Goal: Information Seeking & Learning: Find specific fact

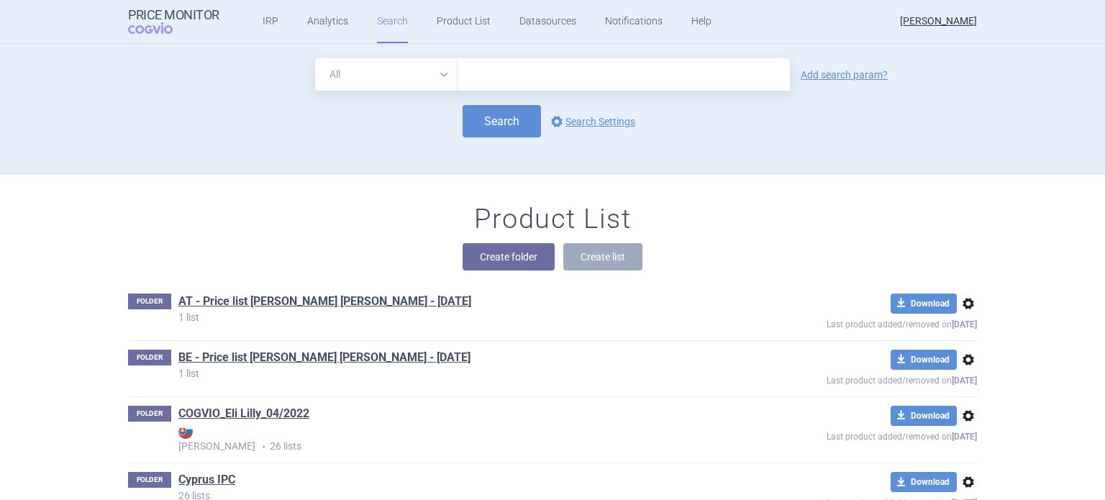
click at [437, 73] on select "All Brand Name ATC Company Active Substance Country Newer than" at bounding box center [386, 74] width 142 height 32
select select "brandName"
click at [315, 58] on select "All Brand Name ATC Company Active Substance Country Newer than" at bounding box center [386, 74] width 142 height 32
click at [817, 77] on link "Add search param?" at bounding box center [844, 75] width 87 height 10
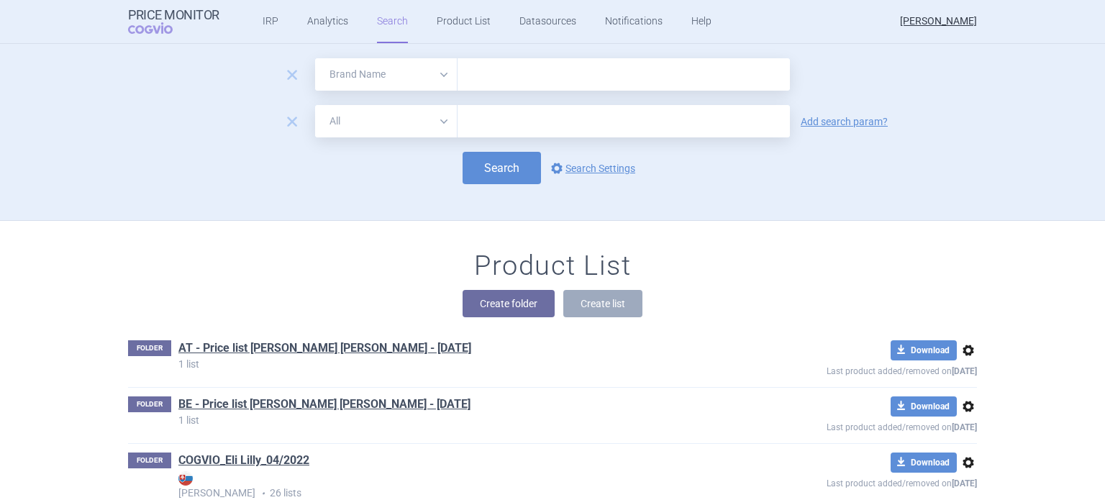
click at [437, 119] on select "All Brand Name ATC Company Active Substance Country Newer than" at bounding box center [386, 121] width 142 height 32
select select "country"
click at [315, 105] on select "All Brand Name ATC Company Active Substance Country Newer than" at bounding box center [386, 121] width 142 height 32
click at [809, 126] on link "Add search param?" at bounding box center [844, 122] width 87 height 10
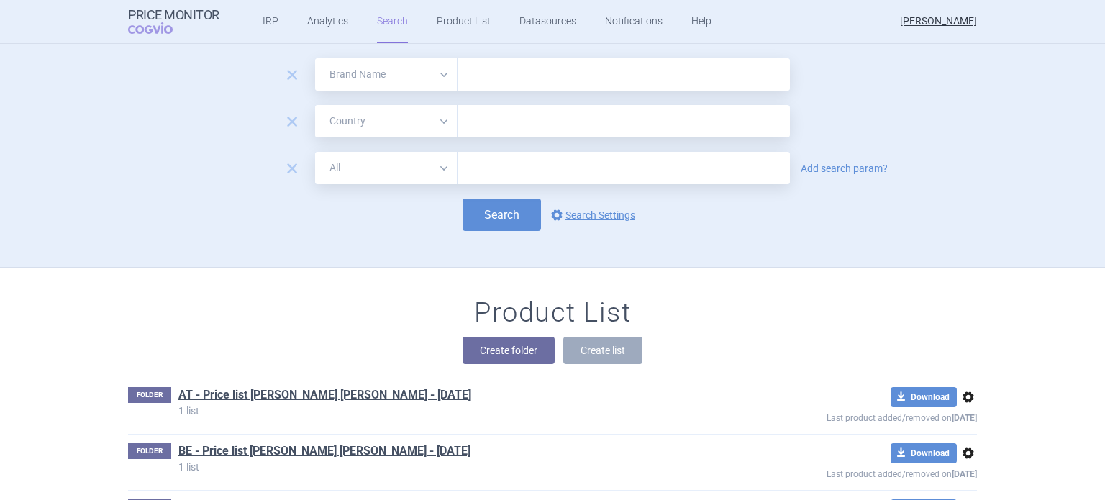
click at [437, 167] on select "All Brand Name ATC Company Active Substance Country Newer than" at bounding box center [386, 168] width 142 height 32
select select "mah"
click at [315, 152] on select "All Brand Name ATC Company Active Substance Country Newer than" at bounding box center [386, 168] width 142 height 32
click at [499, 83] on input "text" at bounding box center [624, 74] width 332 height 32
type input "Jaypirca"
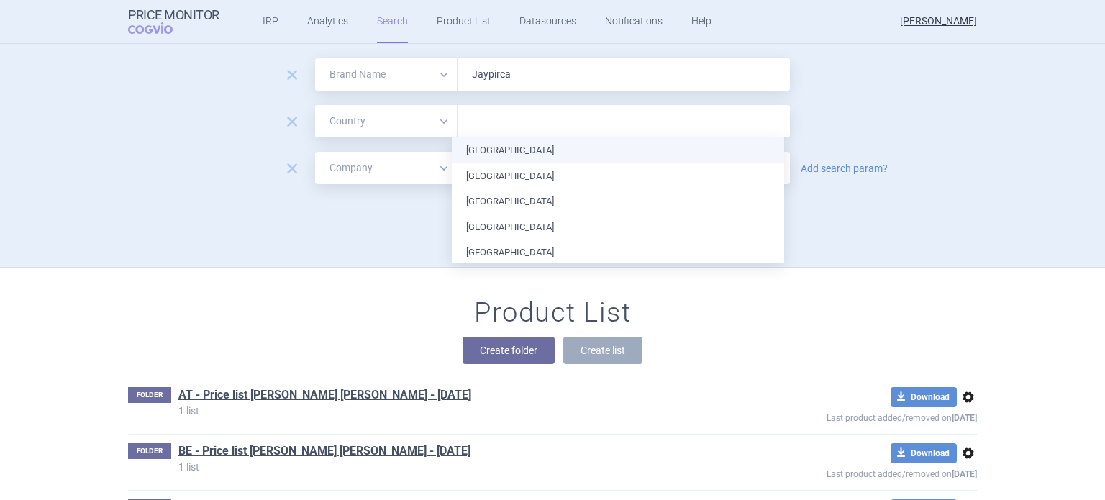
click at [479, 126] on input "text" at bounding box center [624, 121] width 318 height 19
type input "H"
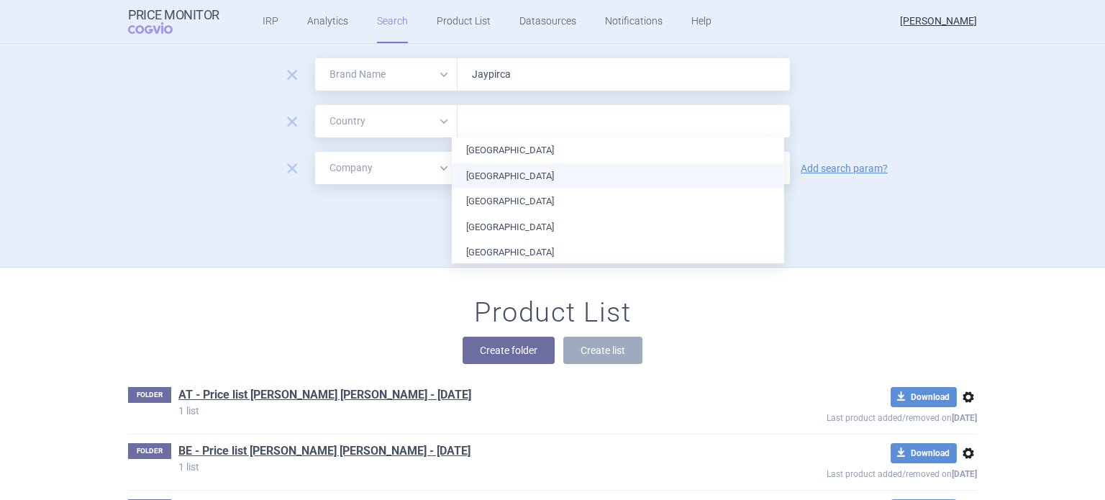
click at [517, 176] on ul "[GEOGRAPHIC_DATA] [GEOGRAPHIC_DATA] [GEOGRAPHIC_DATA] [GEOGRAPHIC_DATA] [GEOGRA…" at bounding box center [618, 201] width 332 height 128
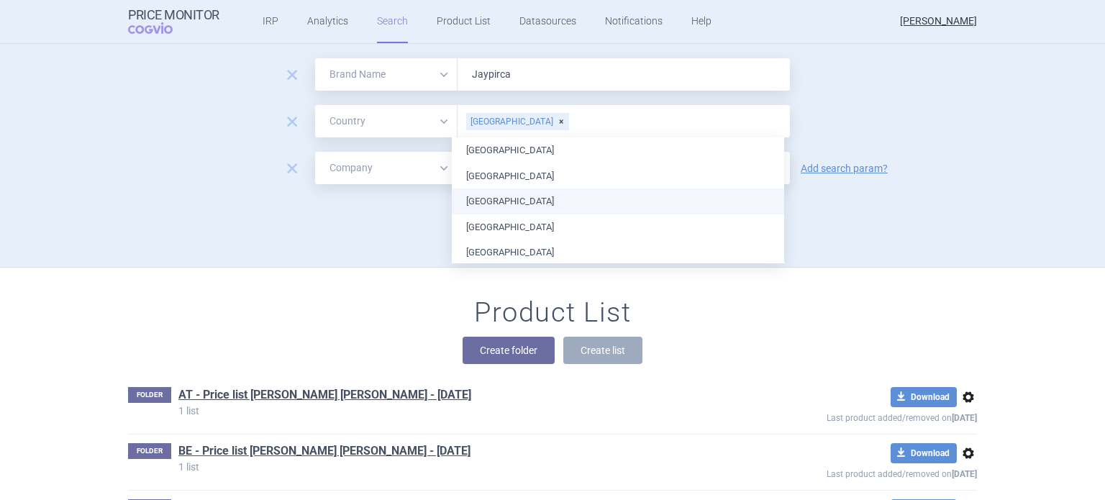
click at [871, 223] on div "Search options Search Settings" at bounding box center [552, 215] width 849 height 32
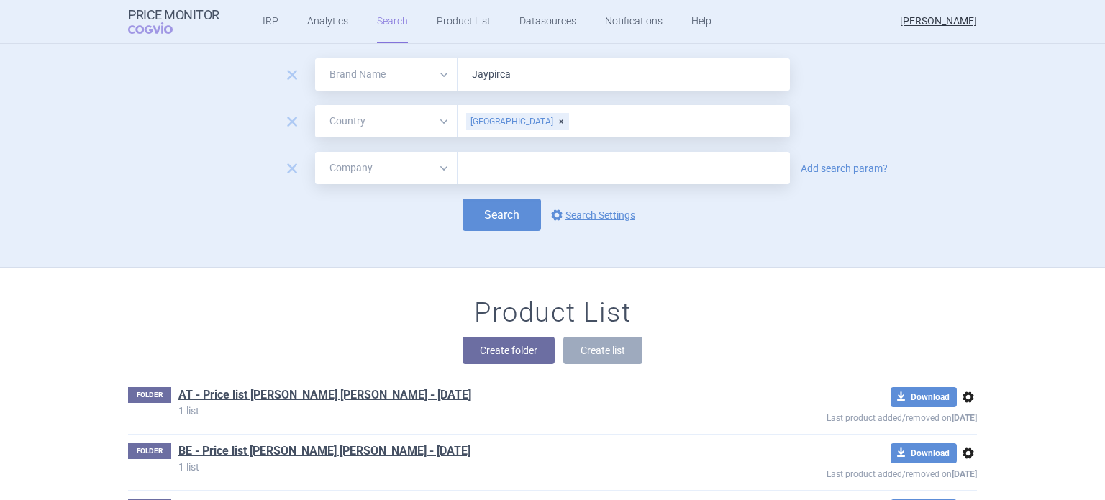
click at [522, 177] on input "text" at bounding box center [624, 168] width 332 height 32
type input "Lilly"
click at [499, 212] on button "Search" at bounding box center [502, 215] width 78 height 32
select select "brandName"
select select "country"
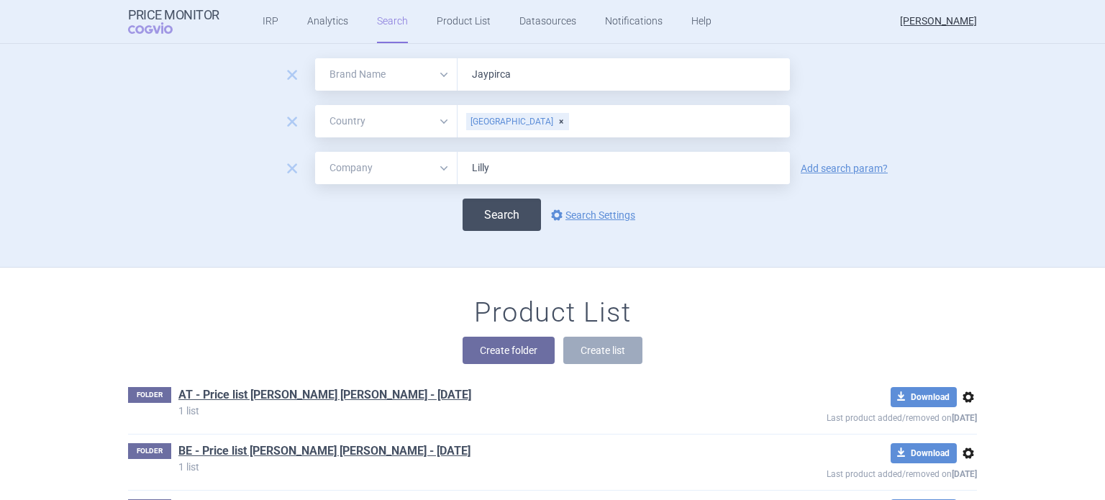
select select "mah"
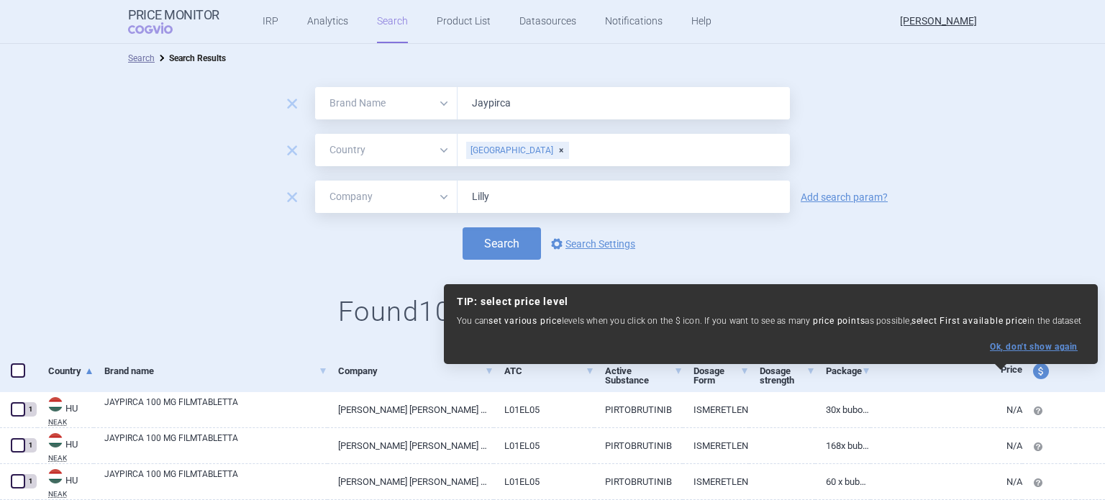
click at [1045, 350] on button "Ok, don ' t show again" at bounding box center [1034, 347] width 88 height 10
select select "ex-factory"
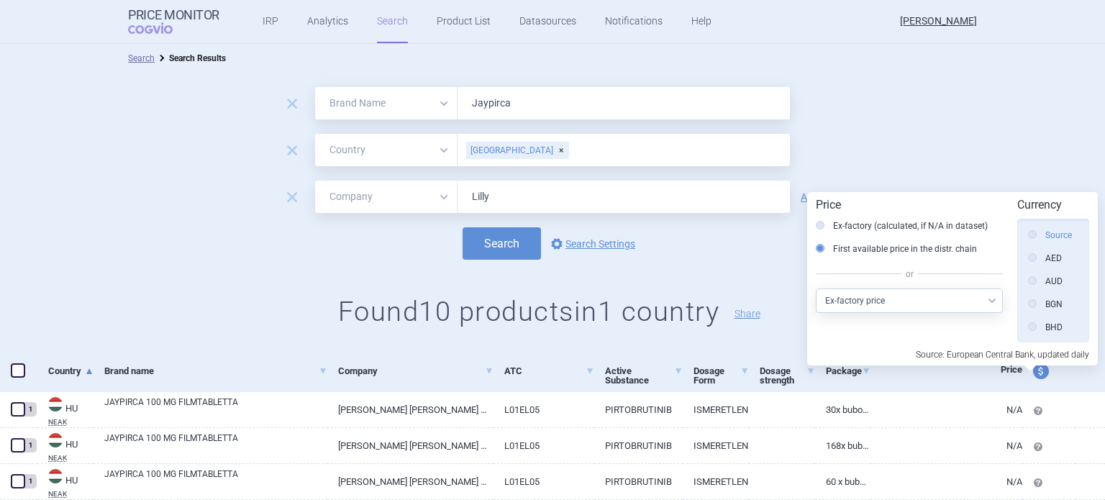
click at [1042, 240] on label "Source" at bounding box center [1050, 235] width 44 height 14
click at [1042, 240] on input "Source" at bounding box center [1036, 236] width 14 height 14
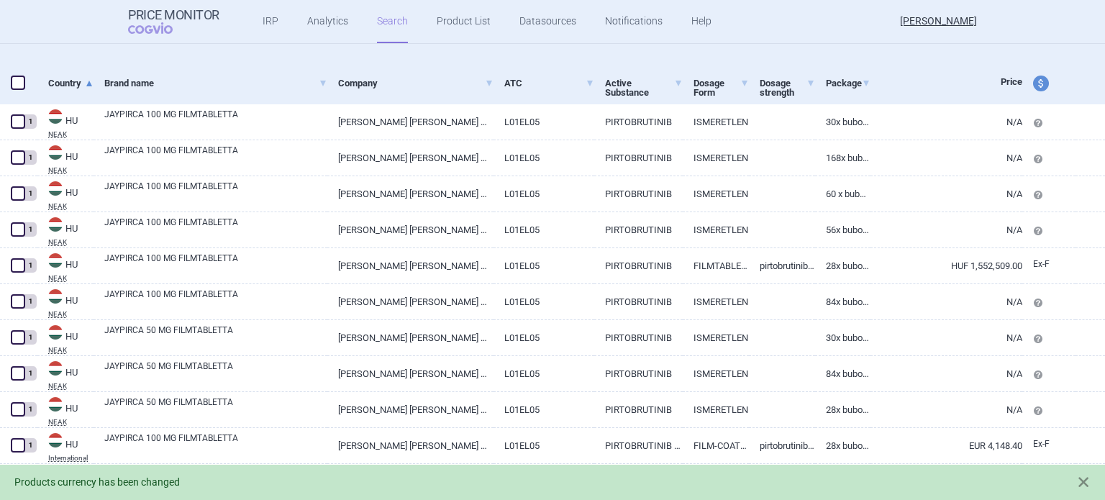
scroll to position [299, 0]
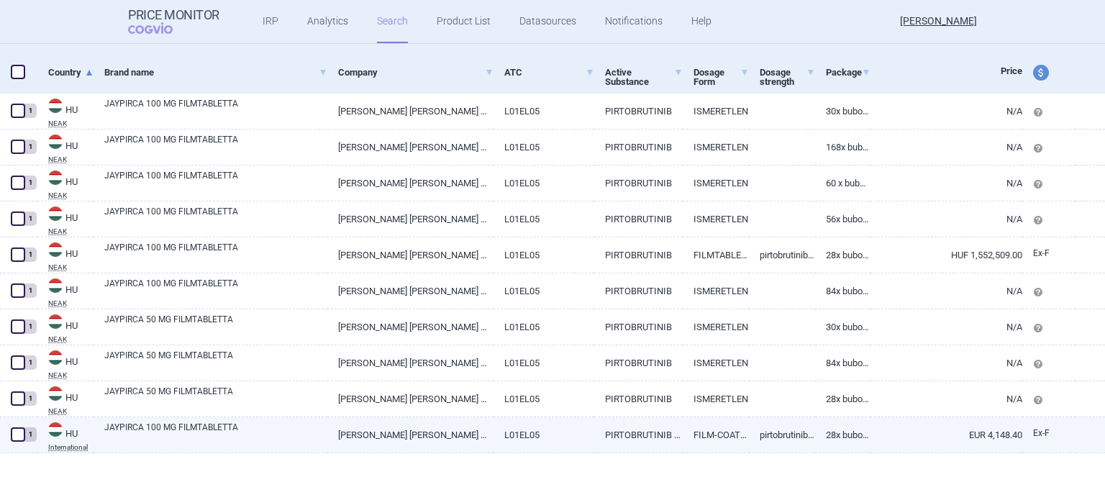
click at [168, 429] on link "JAYPIRCA 100 MG FILMTABLETTA" at bounding box center [215, 434] width 223 height 26
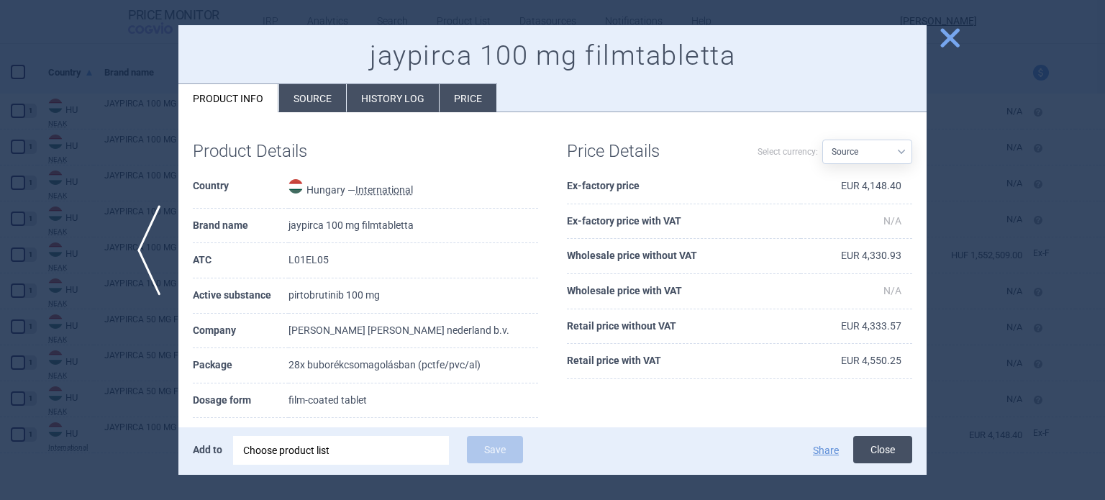
click at [872, 455] on button "Close" at bounding box center [882, 449] width 59 height 27
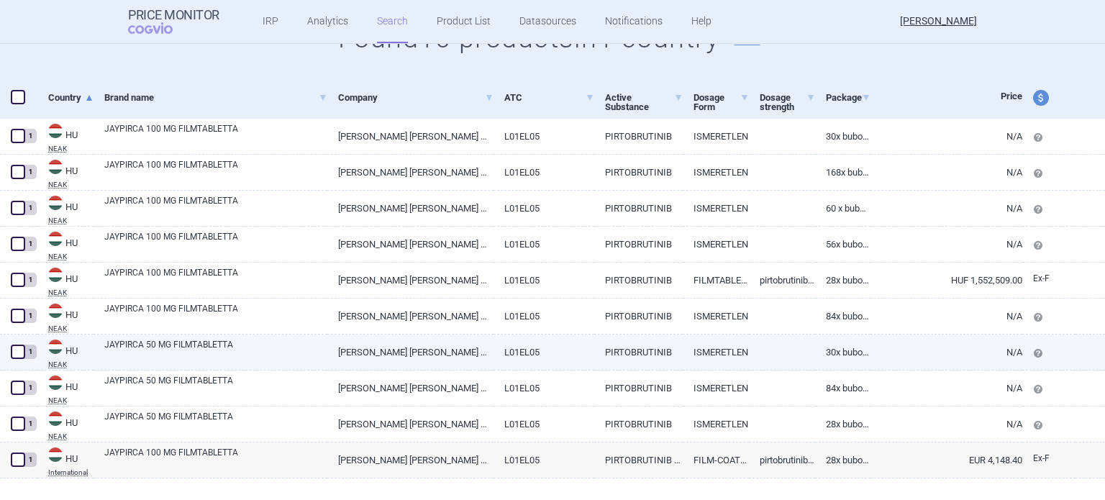
scroll to position [299, 0]
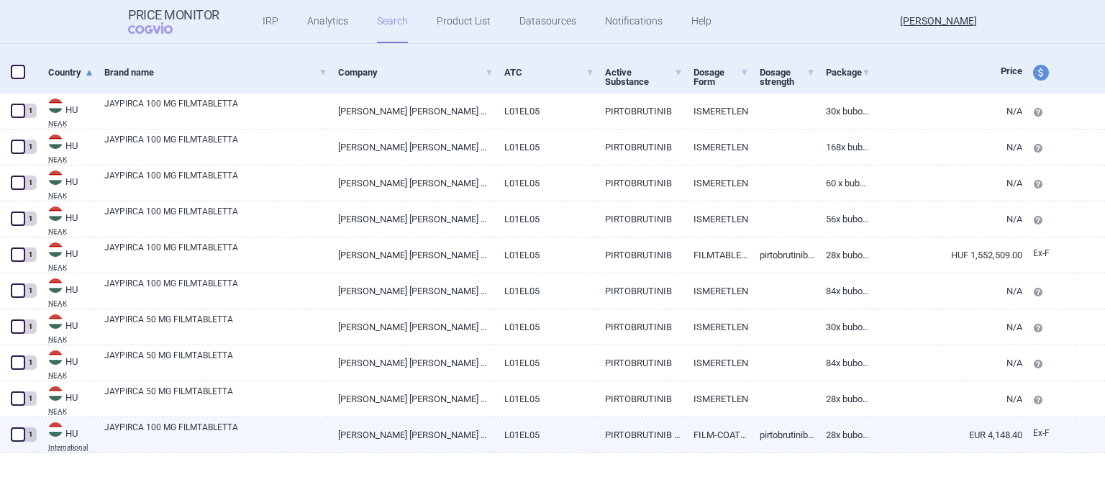
click at [824, 434] on link "28x buborékcsomagolásban (pctfe/pvc/al)" at bounding box center [842, 434] width 55 height 35
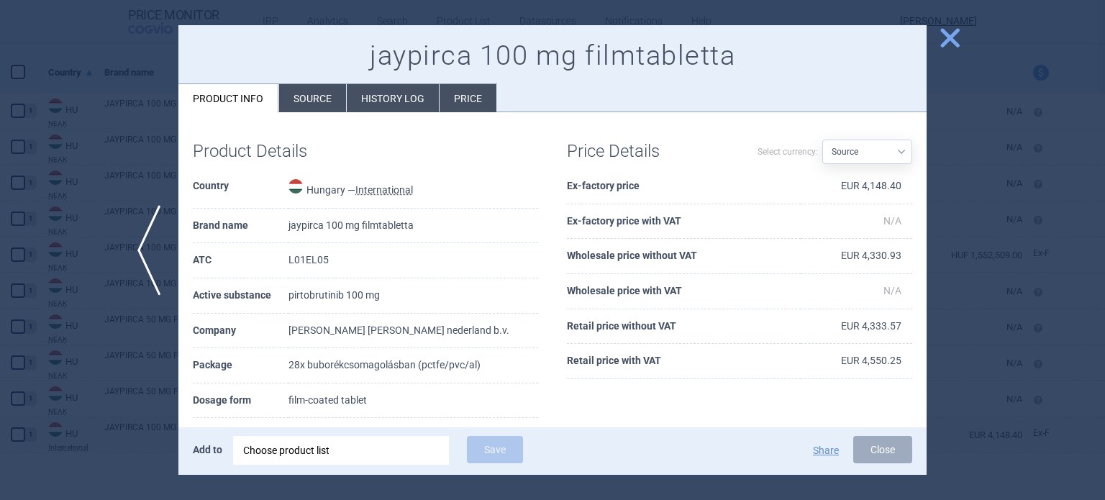
click at [421, 104] on li "History log" at bounding box center [393, 98] width 92 height 28
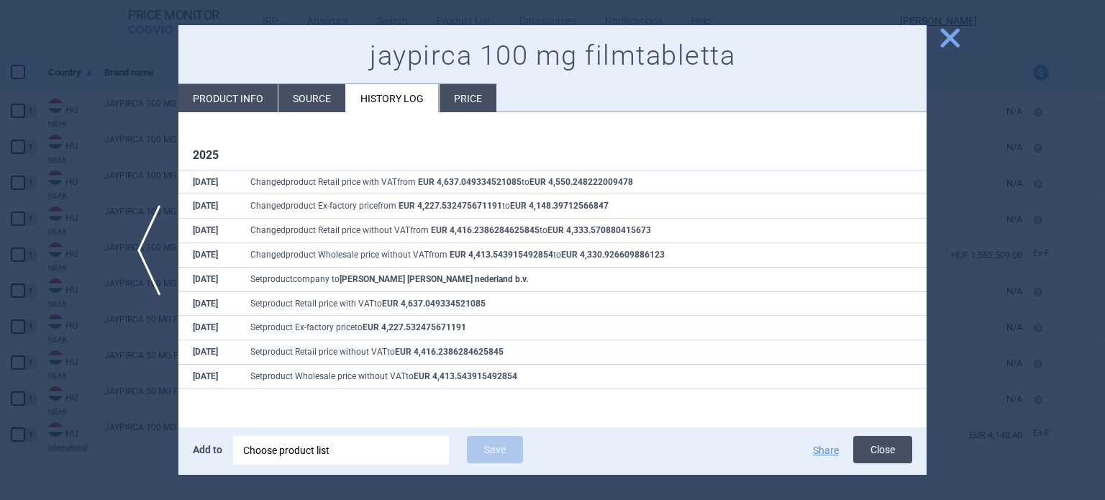
click at [879, 448] on button "Close" at bounding box center [882, 449] width 59 height 27
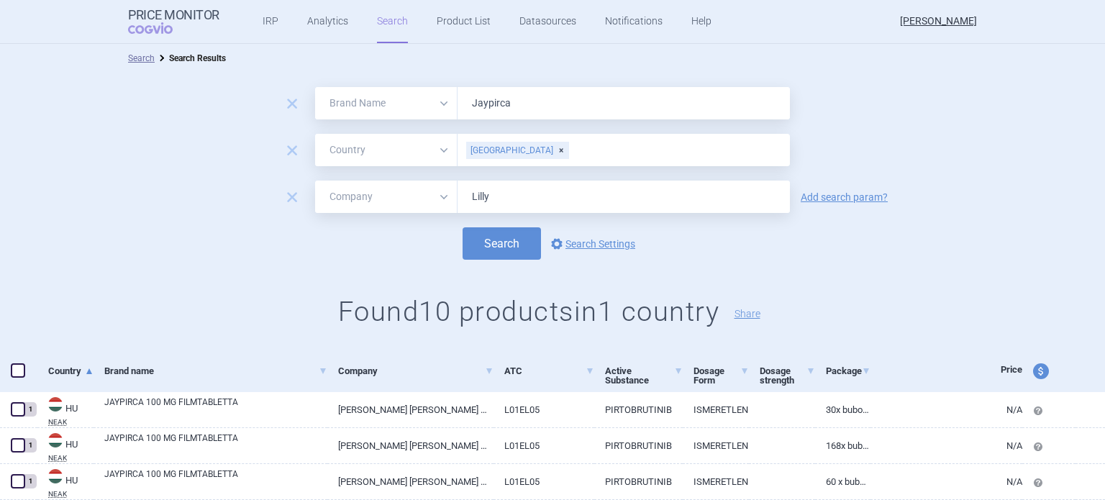
click at [506, 150] on div "[GEOGRAPHIC_DATA]" at bounding box center [517, 150] width 103 height 17
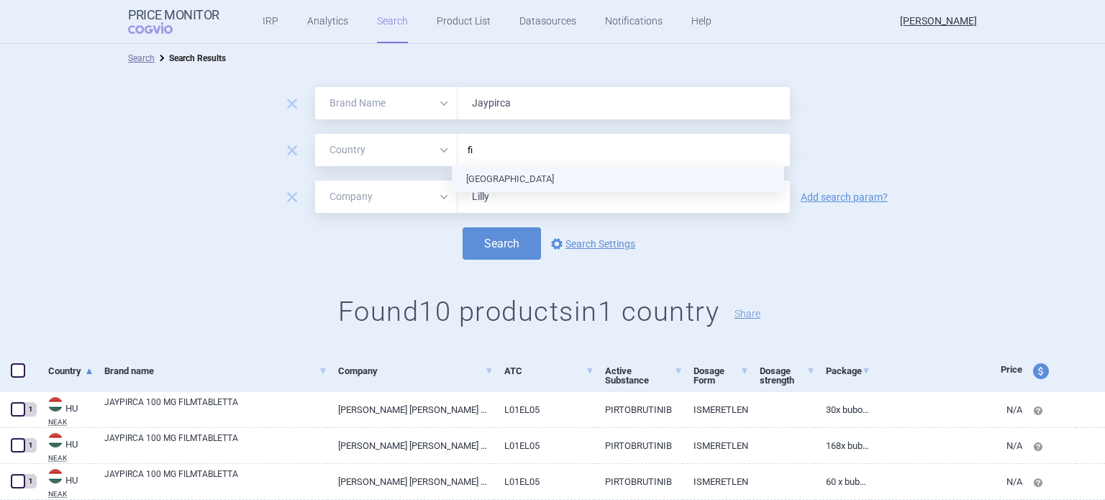
type input "fin"
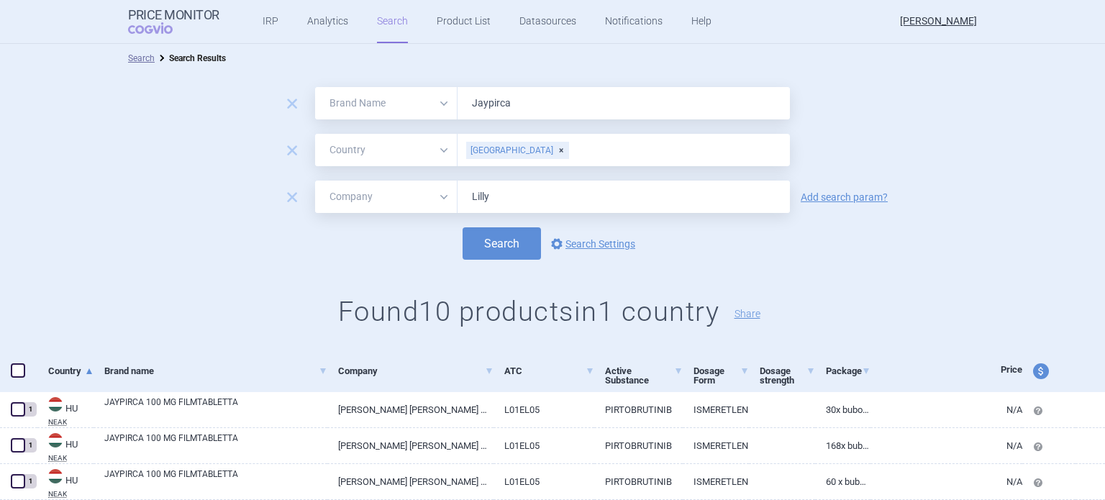
click at [880, 141] on div "remove All Brand Name ATC Company Active Substance Country Newer than [GEOGRAPH…" at bounding box center [552, 150] width 1105 height 32
click at [486, 241] on button "Search" at bounding box center [502, 243] width 78 height 32
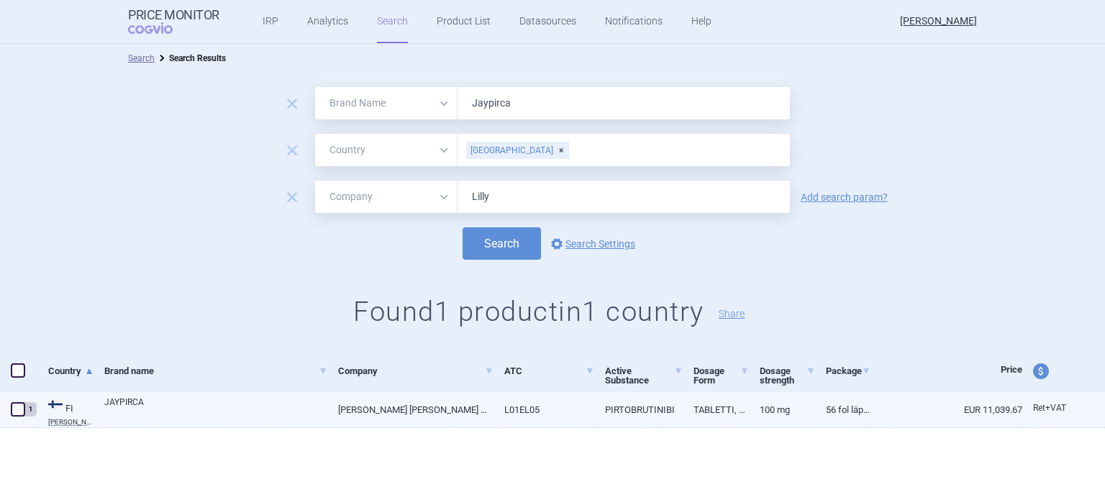
click at [660, 410] on link "PIRTOBRUTINIBI" at bounding box center [638, 409] width 88 height 35
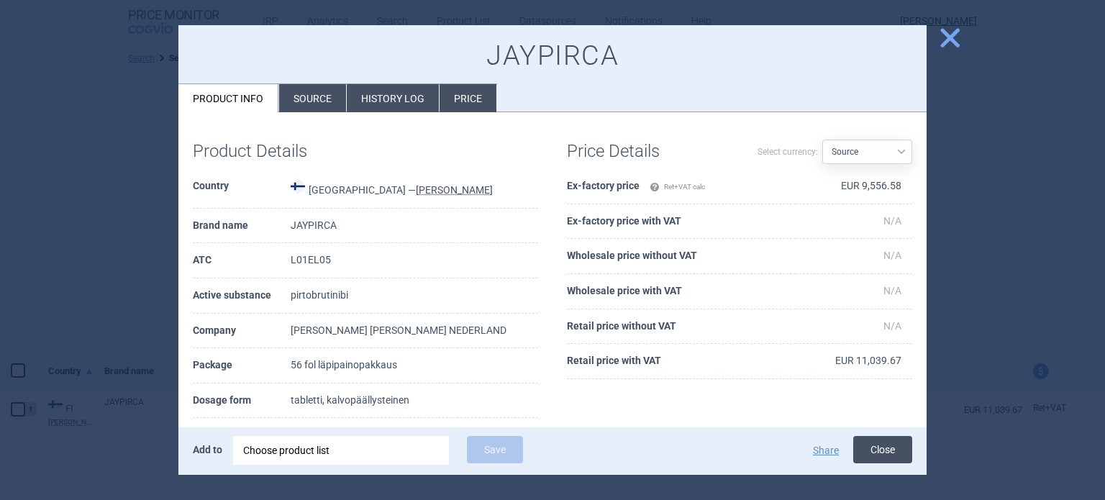
click at [881, 449] on button "Close" at bounding box center [882, 449] width 59 height 27
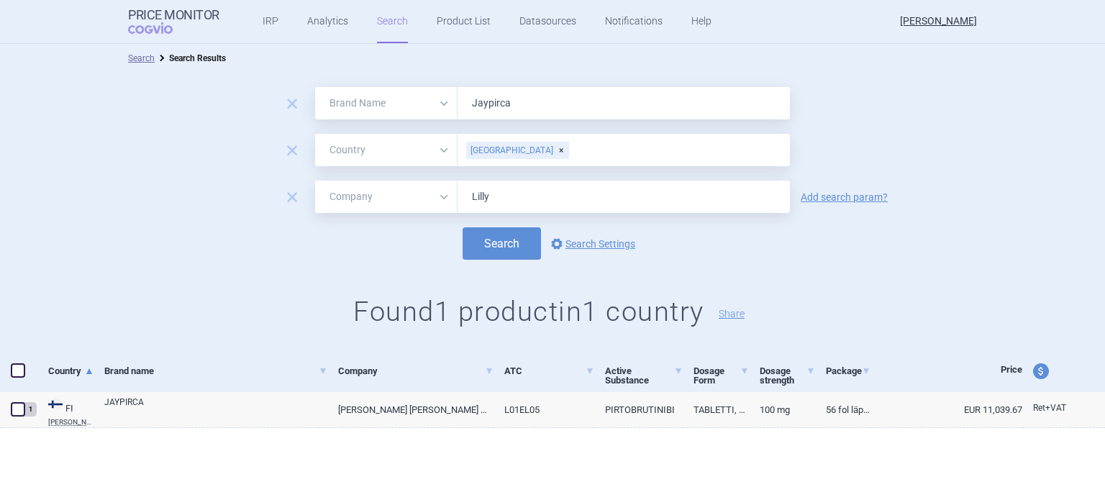
click at [1039, 364] on span "price and currency" at bounding box center [1041, 371] width 16 height 16
select select "ex-factory"
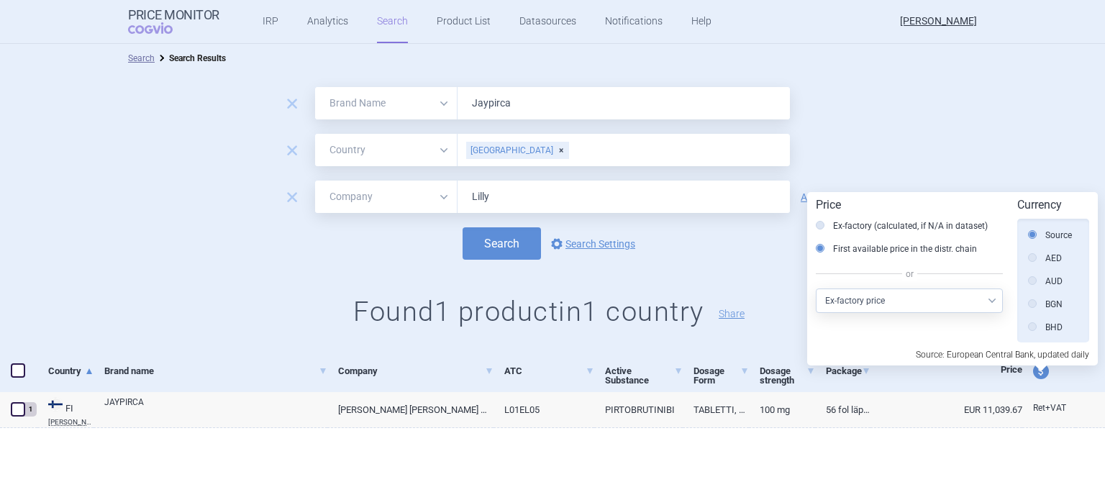
click at [825, 447] on div at bounding box center [552, 451] width 1105 height 47
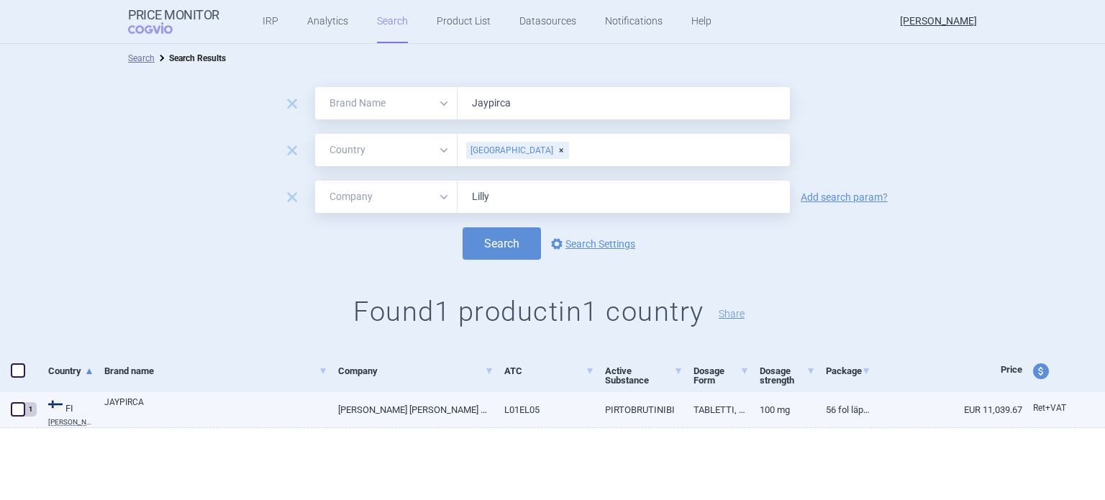
click at [832, 404] on link "56 fol läpipainopakkaus" at bounding box center [842, 409] width 55 height 35
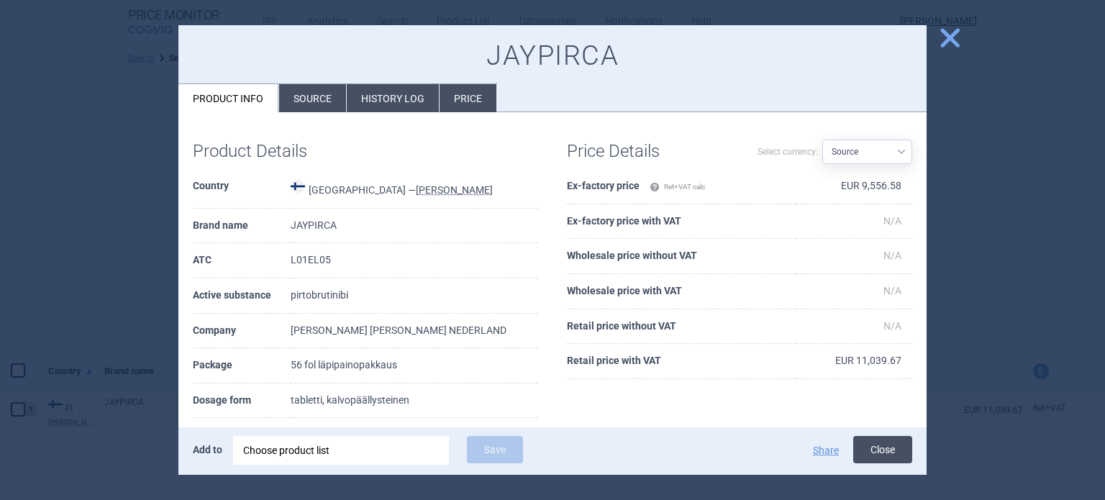
click at [887, 447] on button "Close" at bounding box center [882, 449] width 59 height 27
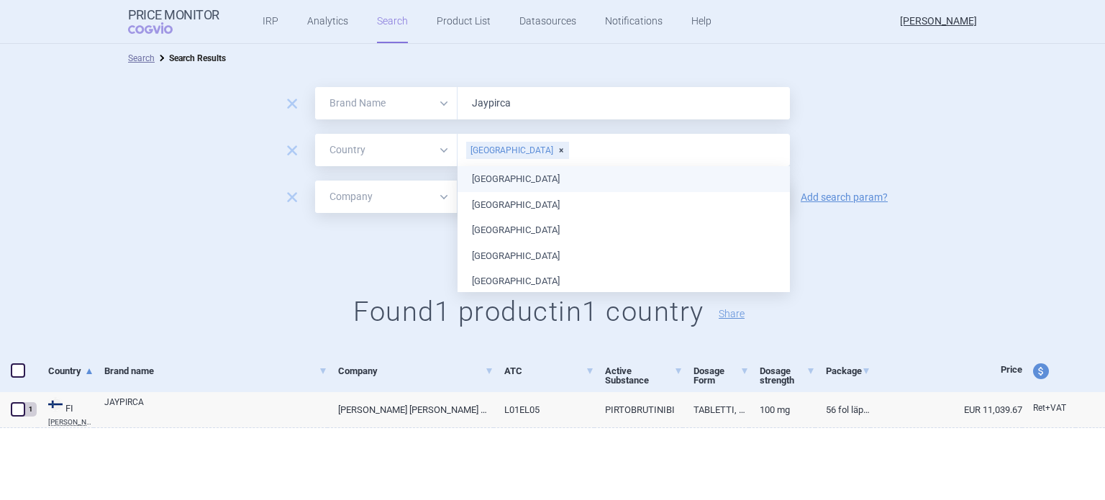
click at [570, 154] on input "text" at bounding box center [676, 150] width 213 height 19
type input "swe"
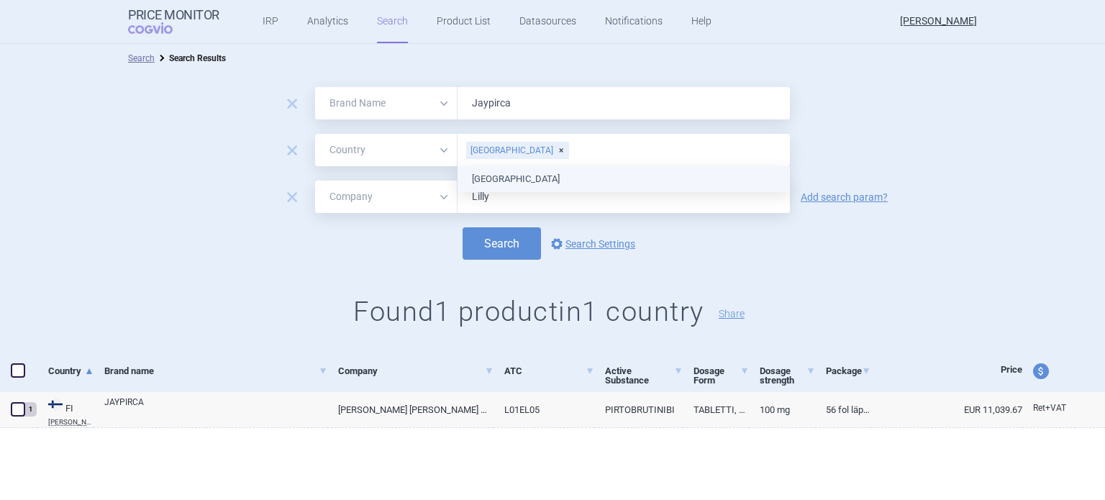
click at [495, 180] on ul "[GEOGRAPHIC_DATA]" at bounding box center [624, 179] width 332 height 26
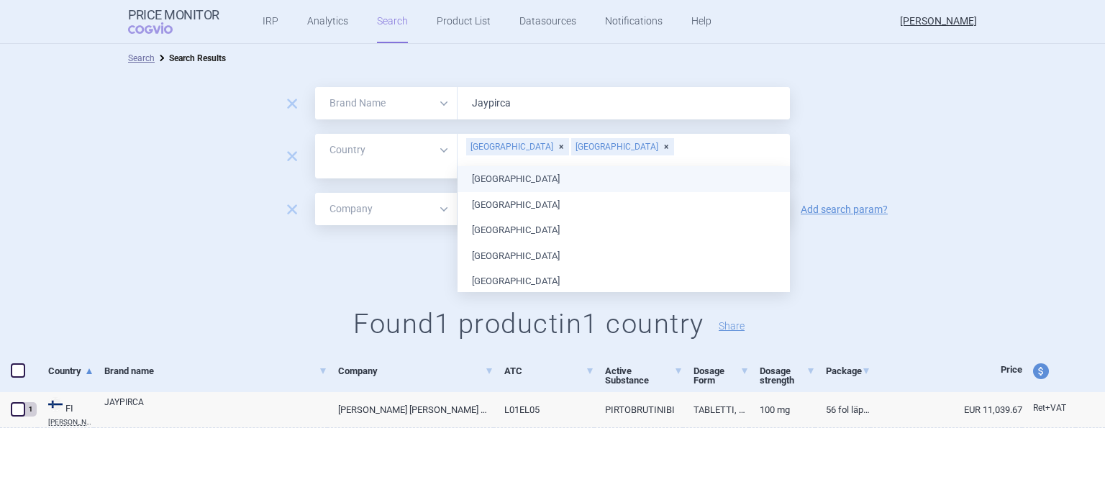
click at [860, 147] on div "remove All Brand Name ATC Company Active Substance Country Newer than [GEOGRAPH…" at bounding box center [552, 156] width 1105 height 45
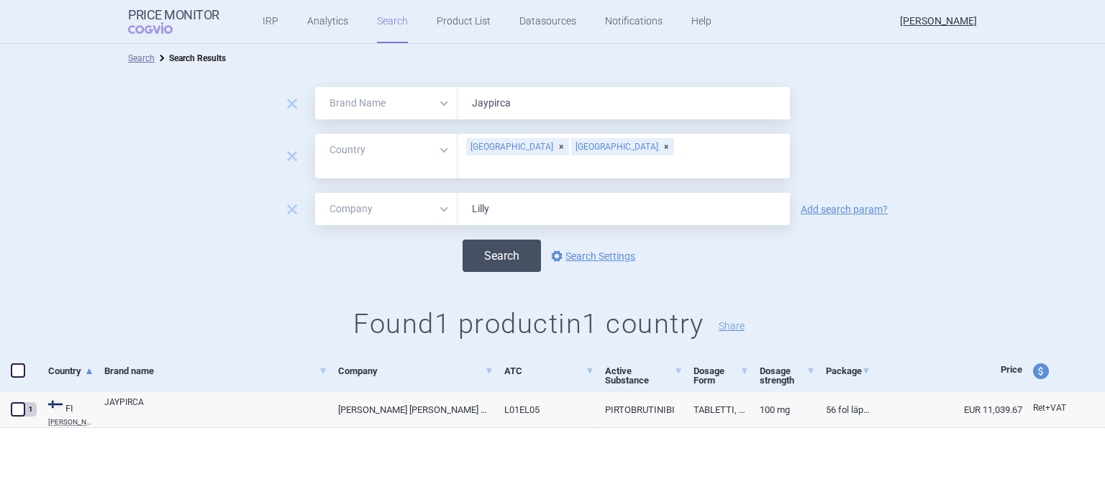
click at [515, 247] on button "Search" at bounding box center [502, 256] width 78 height 32
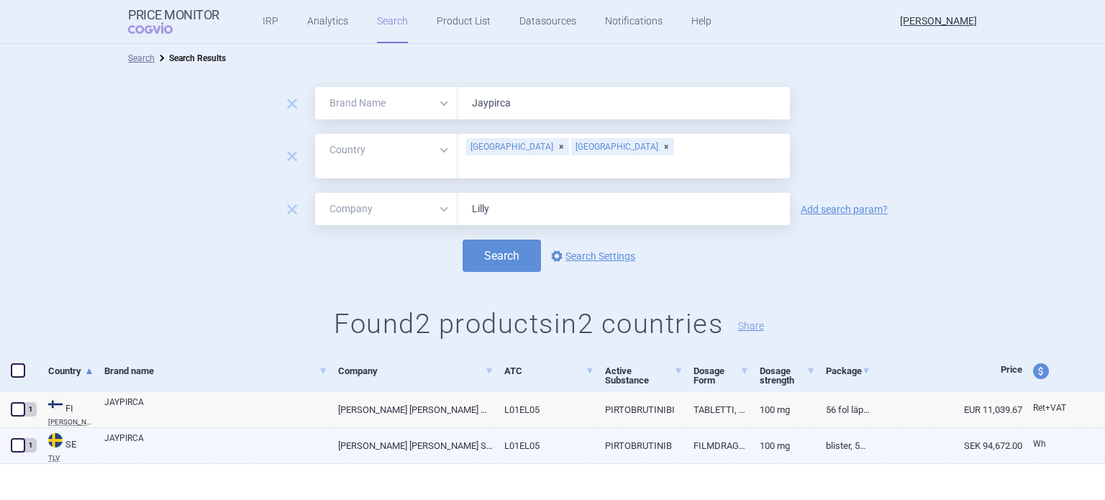
click at [632, 446] on link "PIRTOBRUTINIB" at bounding box center [638, 445] width 88 height 35
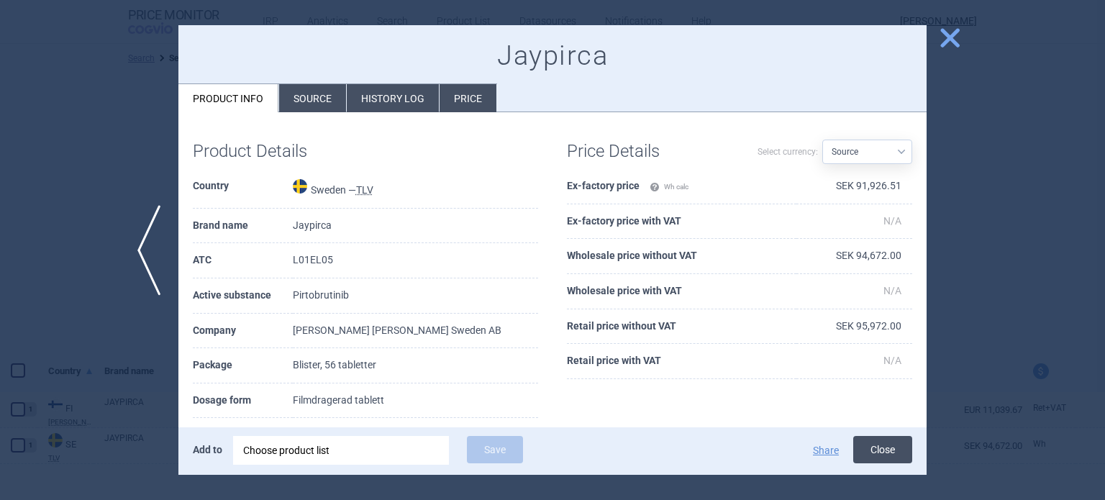
click at [886, 451] on button "Close" at bounding box center [882, 449] width 59 height 27
